Goal: Task Accomplishment & Management: Use online tool/utility

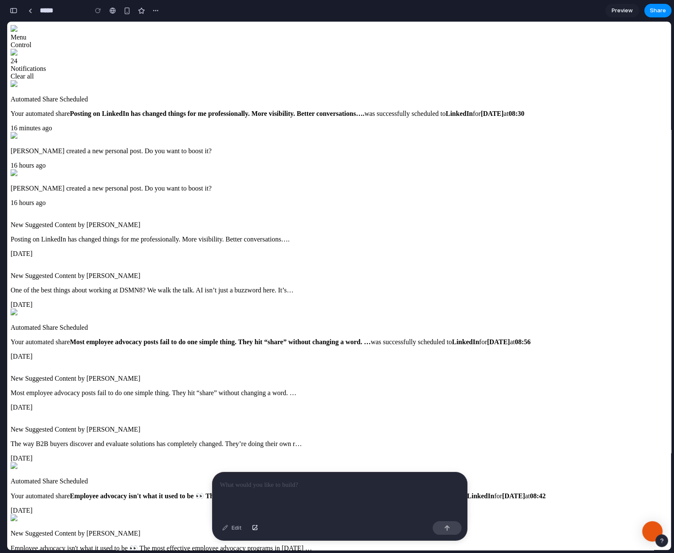
scroll to position [1, 0]
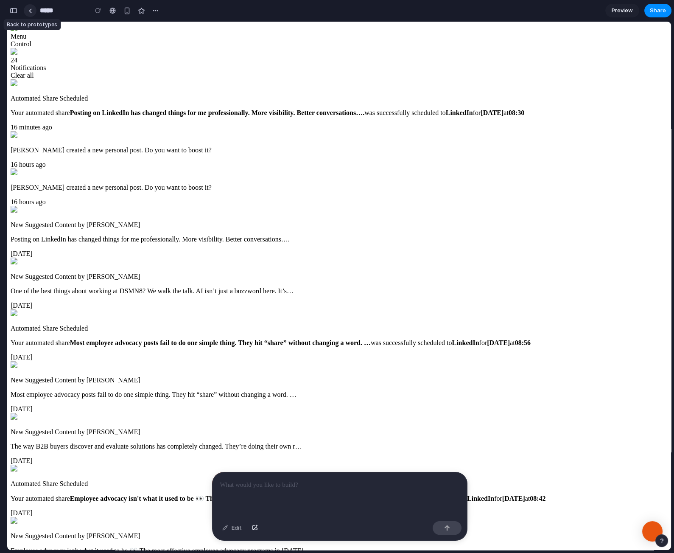
click at [31, 11] on div at bounding box center [30, 10] width 4 height 5
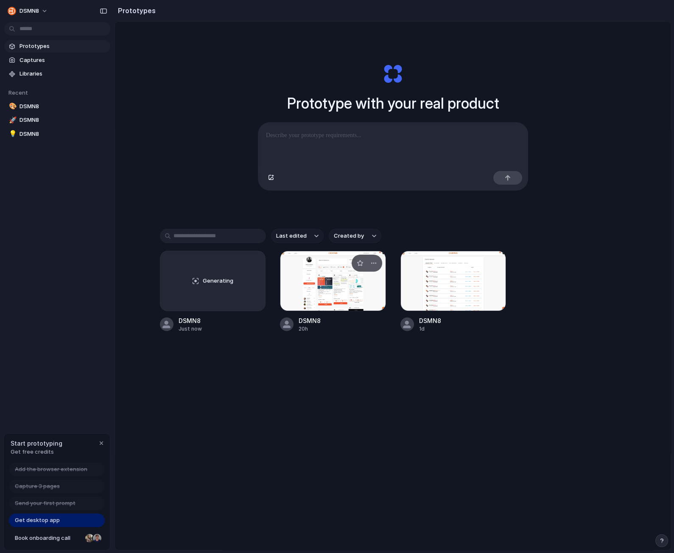
click at [302, 269] on div at bounding box center [333, 281] width 106 height 60
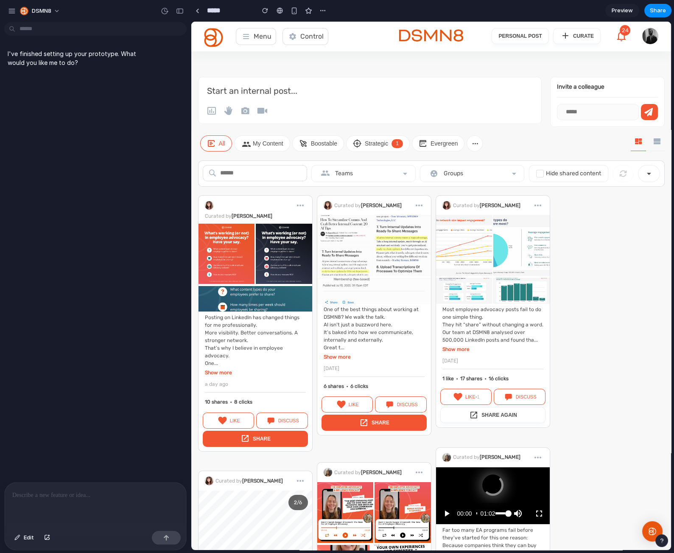
click at [34, 490] on p at bounding box center [95, 495] width 166 height 10
click at [165, 541] on button "button" at bounding box center [166, 538] width 29 height 14
